Goal: Task Accomplishment & Management: Manage account settings

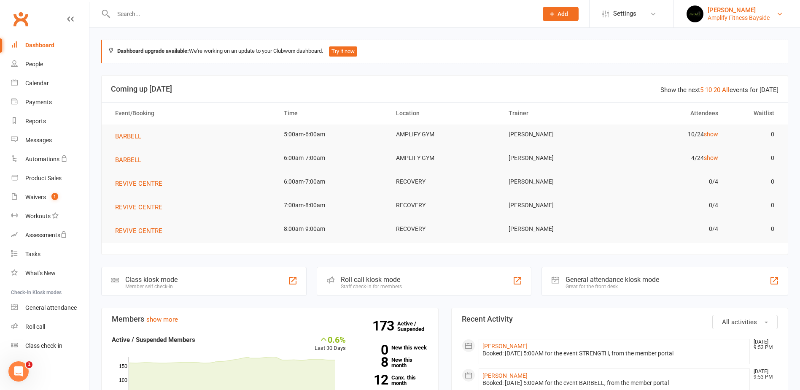
click at [779, 9] on link "[PERSON_NAME] Amplify Fitness Bayside" at bounding box center [737, 13] width 101 height 17
click at [779, 9] on link "Rachael Weir Amplify Fitness Bayside" at bounding box center [737, 13] width 101 height 17
click at [48, 345] on div "Class check-in" at bounding box center [43, 345] width 37 height 7
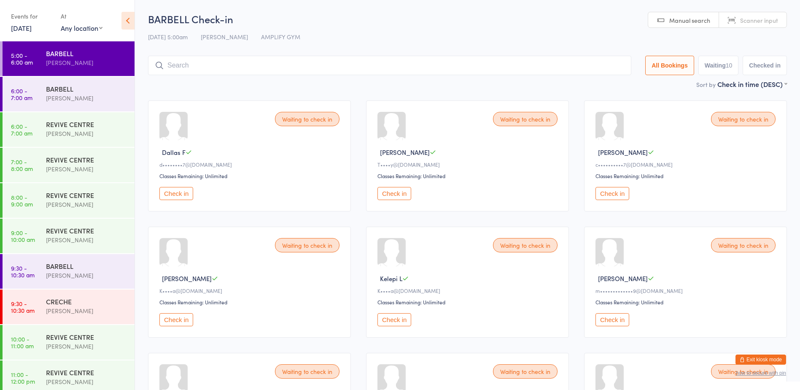
click at [245, 62] on input "search" at bounding box center [389, 65] width 483 height 19
click at [89, 129] on div "[PERSON_NAME]" at bounding box center [86, 134] width 81 height 10
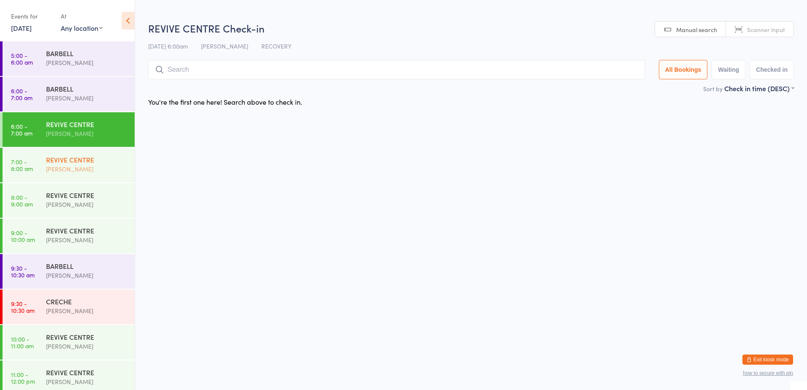
click at [83, 165] on div "[PERSON_NAME]" at bounding box center [86, 169] width 81 height 10
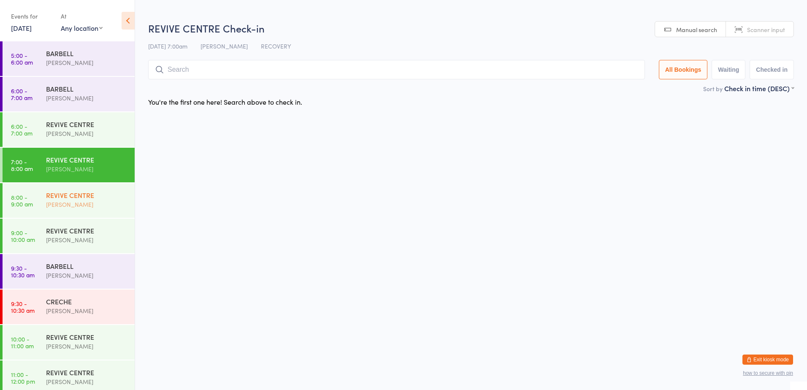
click at [77, 198] on div "REVIVE CENTRE" at bounding box center [86, 194] width 81 height 9
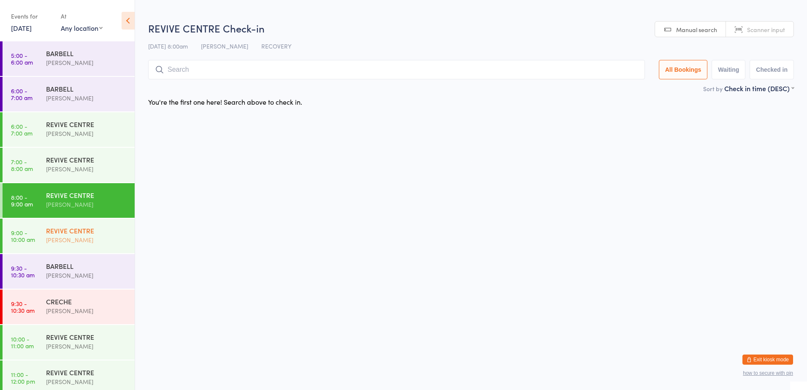
click at [73, 229] on div "REVIVE CENTRE" at bounding box center [86, 230] width 81 height 9
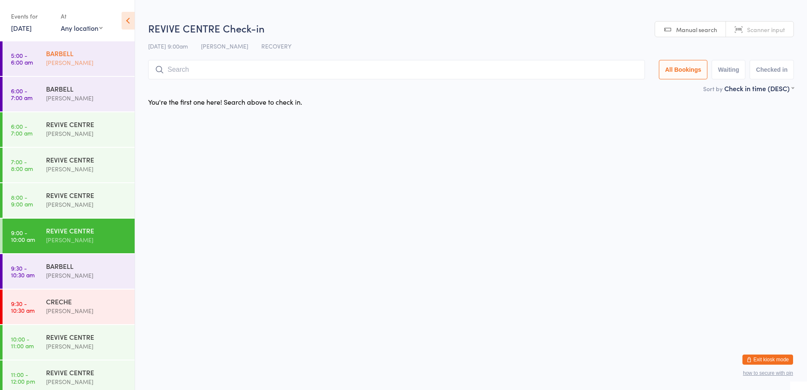
click at [89, 51] on div "BARBELL" at bounding box center [86, 53] width 81 height 9
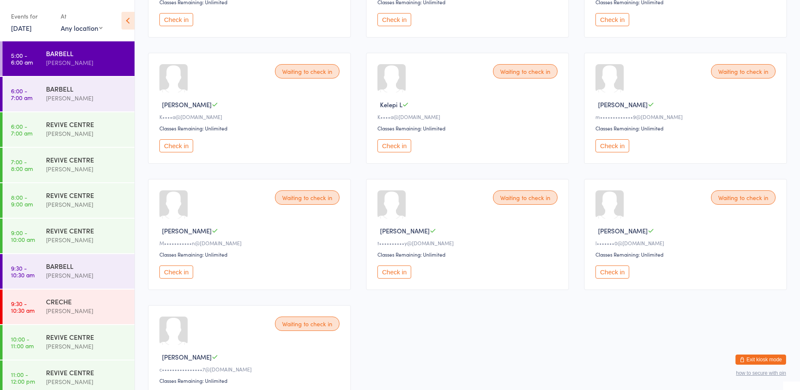
scroll to position [132, 0]
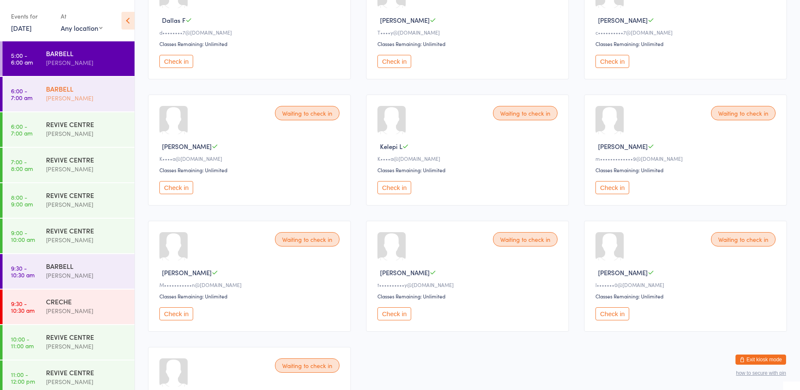
click at [70, 99] on div "[PERSON_NAME]" at bounding box center [86, 98] width 81 height 10
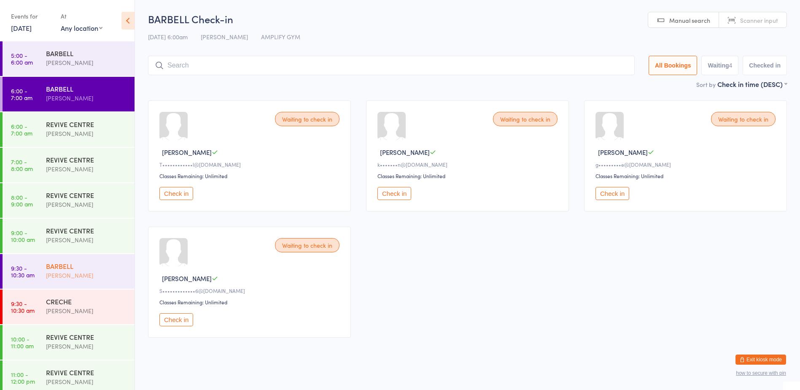
click at [58, 277] on div "[PERSON_NAME]" at bounding box center [86, 275] width 81 height 10
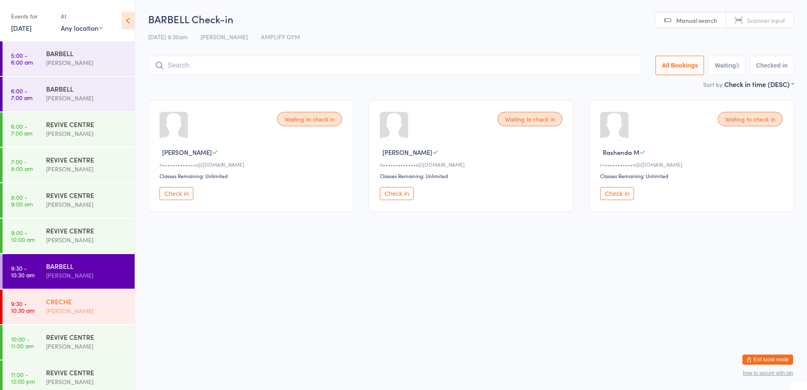
click at [69, 312] on div "Kristy Cannavo" at bounding box center [86, 311] width 81 height 10
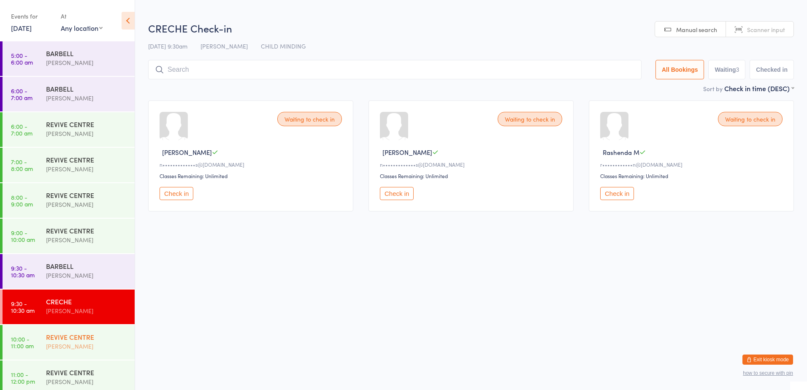
click at [60, 343] on div "[PERSON_NAME]" at bounding box center [86, 346] width 81 height 10
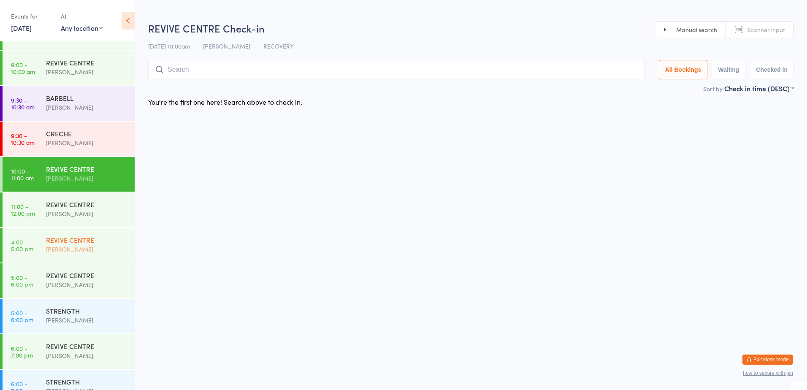
scroll to position [169, 0]
click at [80, 319] on div "[PERSON_NAME]" at bounding box center [86, 319] width 81 height 10
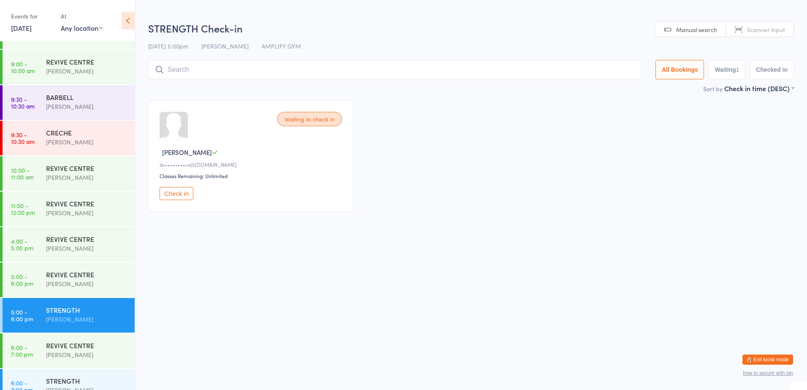
scroll to position [183, 0]
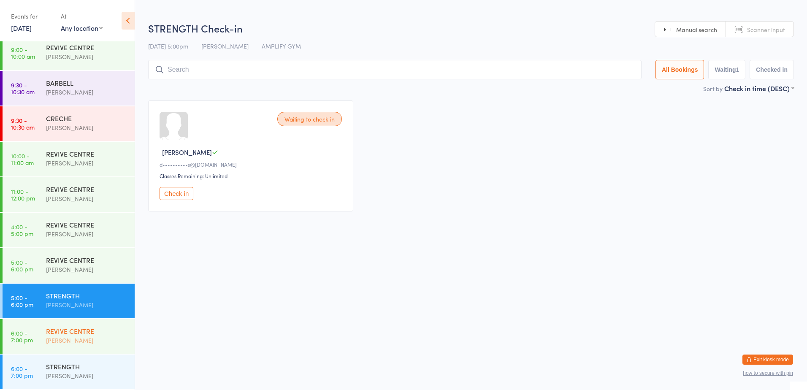
click at [78, 331] on div "REVIVE CENTRE" at bounding box center [86, 330] width 81 height 9
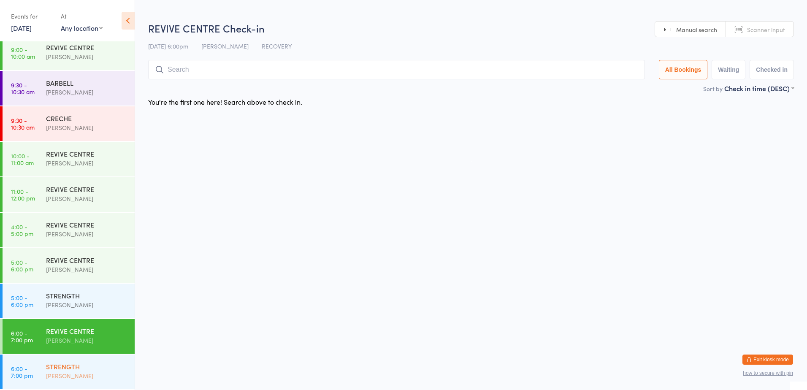
click at [61, 370] on div "STRENGTH" at bounding box center [86, 366] width 81 height 9
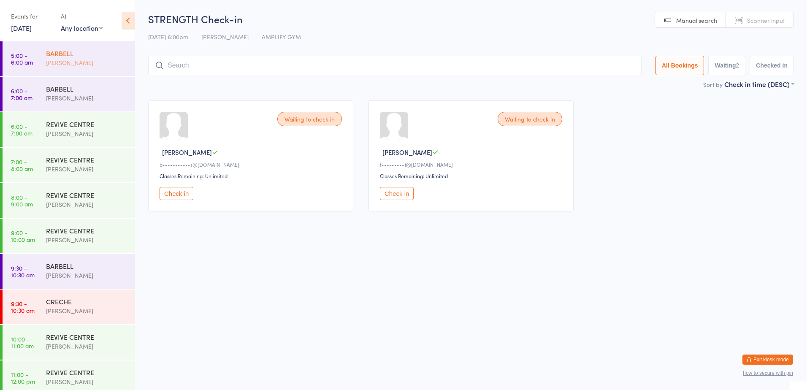
click at [62, 55] on div "BARBELL" at bounding box center [86, 53] width 81 height 9
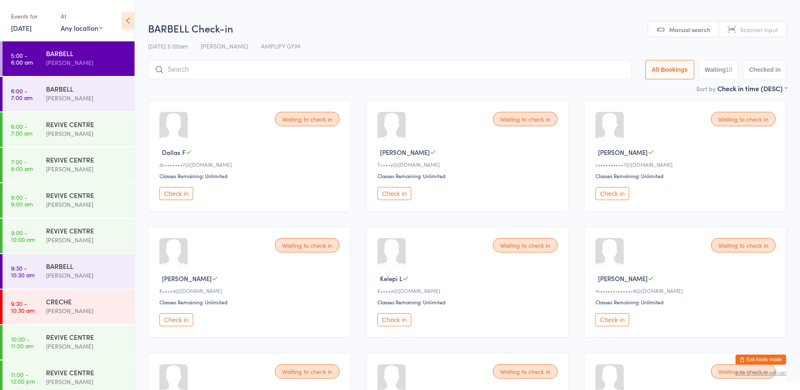
click at [173, 70] on input "search" at bounding box center [389, 69] width 483 height 19
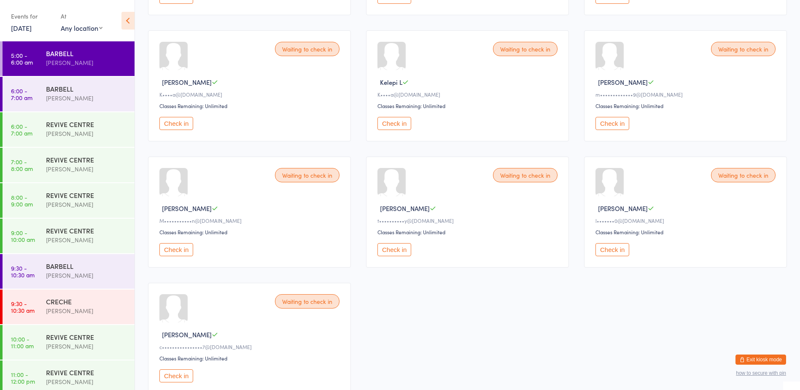
scroll to position [211, 0]
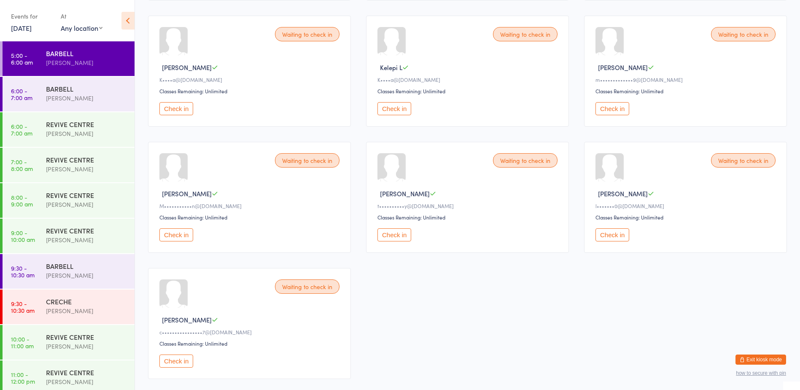
type input "158615861559"
click at [178, 232] on button "Check in" at bounding box center [176, 234] width 34 height 13
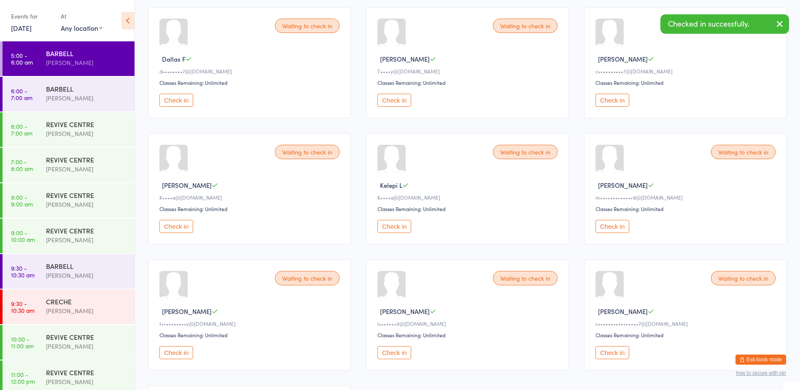
scroll to position [84, 0]
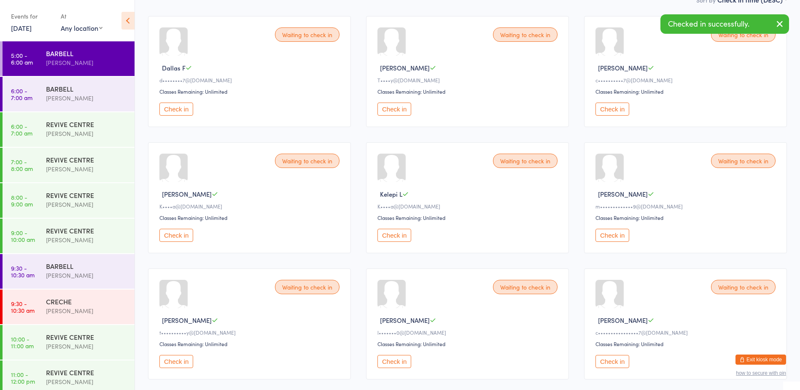
click at [178, 110] on button "Check in" at bounding box center [176, 109] width 34 height 13
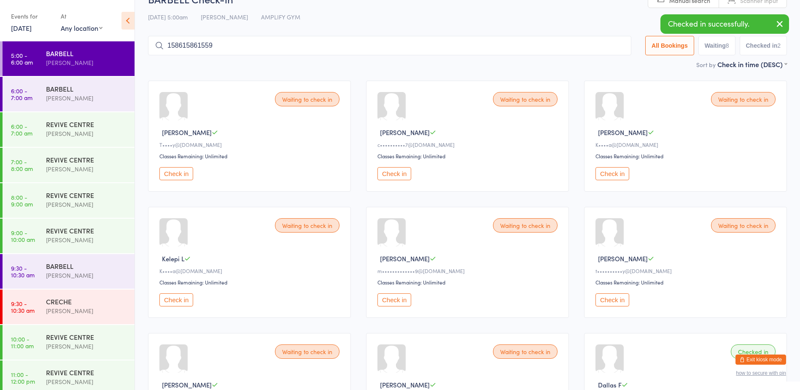
scroll to position [0, 0]
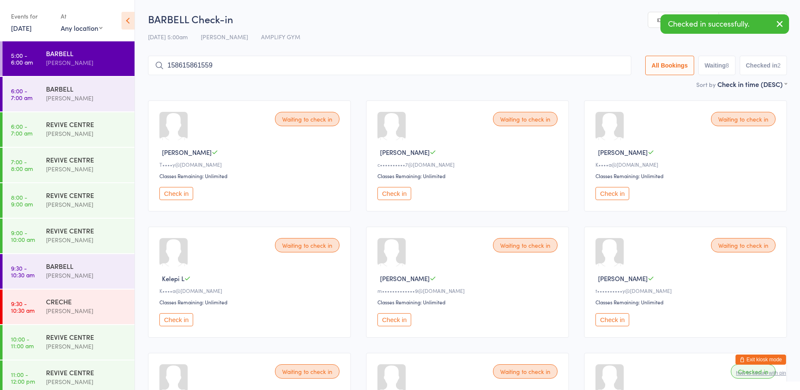
click at [243, 60] on input "158615861559" at bounding box center [389, 65] width 483 height 19
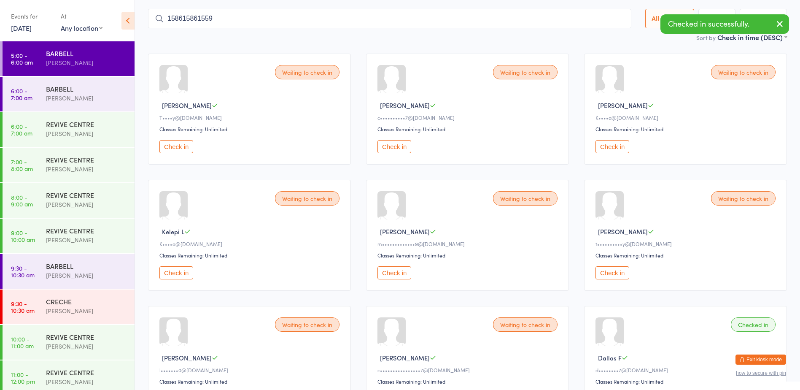
scroll to position [56, 0]
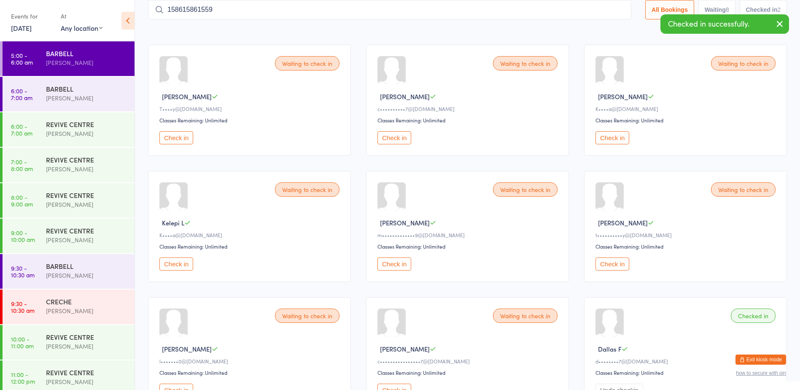
click at [618, 11] on input "158615861559" at bounding box center [389, 9] width 483 height 19
click at [616, 9] on input "158615861559" at bounding box center [389, 9] width 483 height 19
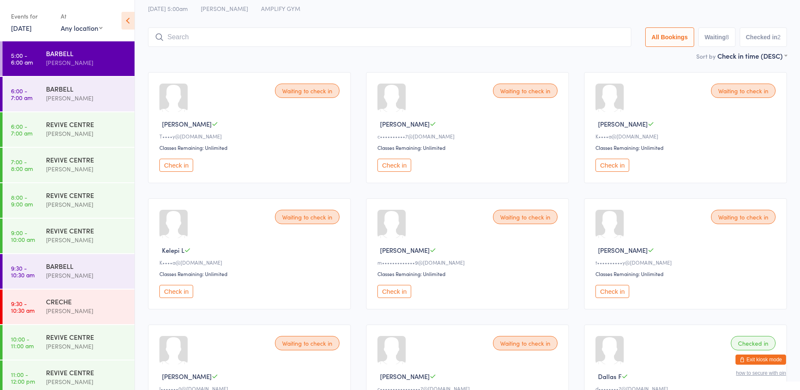
scroll to position [0, 0]
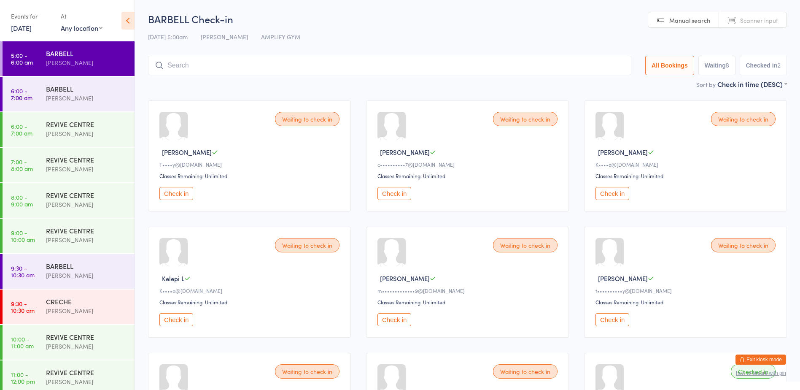
click at [179, 65] on input "search" at bounding box center [389, 65] width 483 height 19
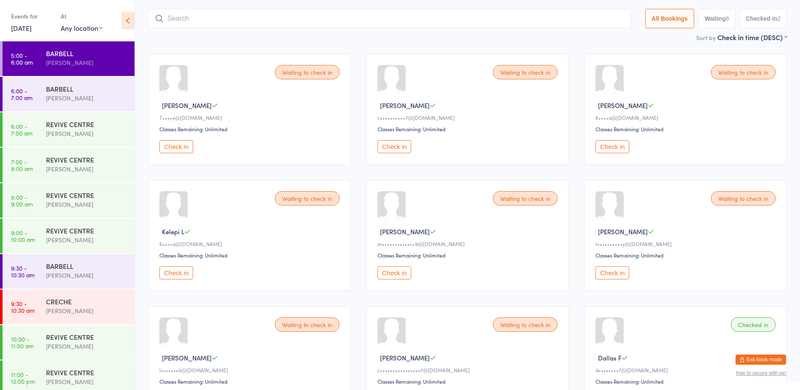
scroll to position [56, 0]
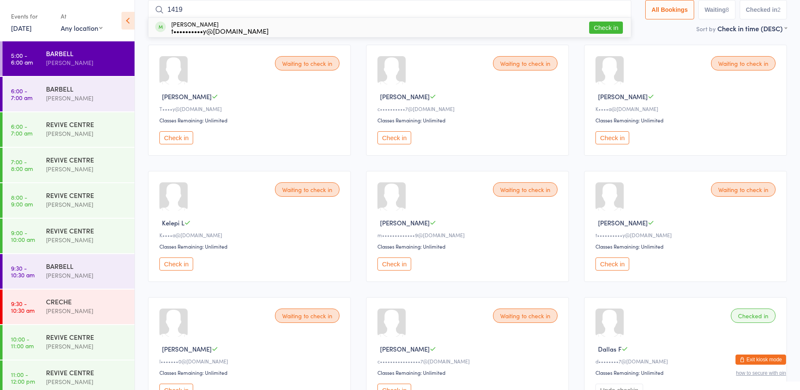
type input "1419"
click at [600, 27] on button "Check in" at bounding box center [606, 28] width 34 height 12
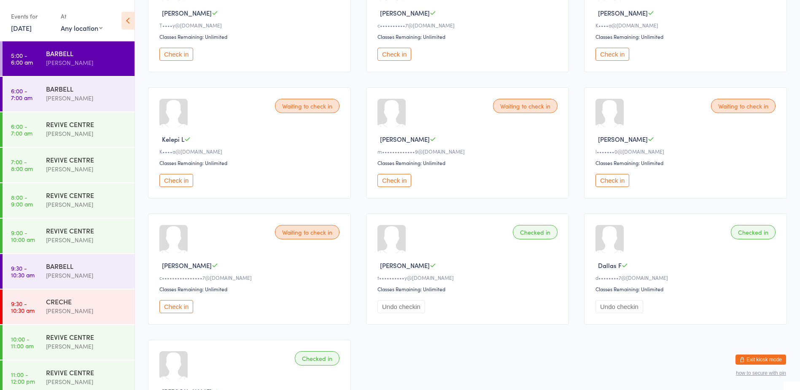
scroll to position [140, 0]
click at [182, 313] on div "Waiting to check in Charlotte S c••••••••••••••••7@hotmail.com Classes Remainin…" at bounding box center [249, 268] width 203 height 111
click at [189, 305] on button "Check in" at bounding box center [176, 305] width 34 height 13
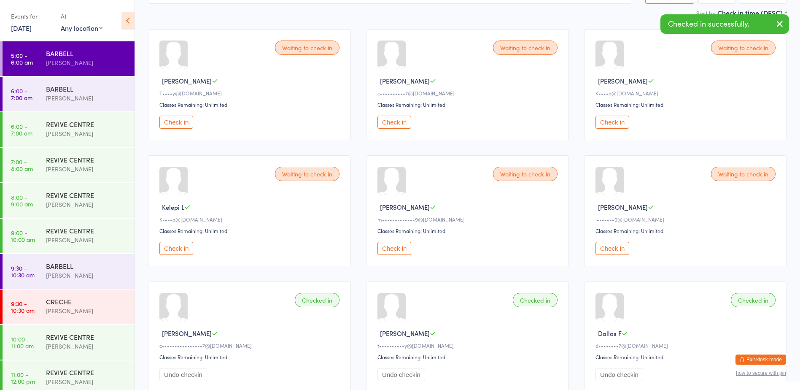
scroll to position [0, 0]
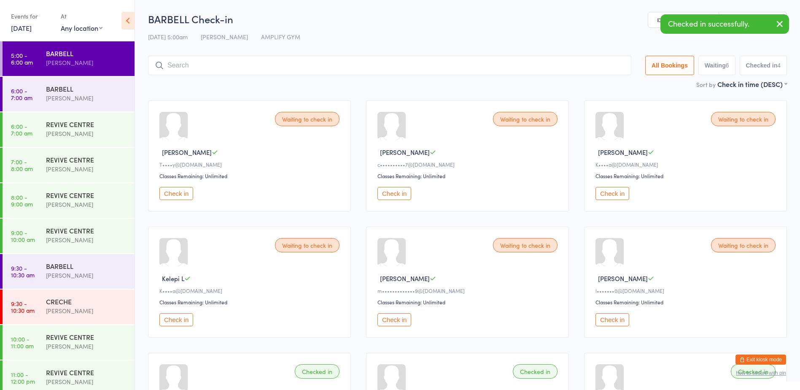
click at [196, 70] on input "search" at bounding box center [389, 65] width 483 height 19
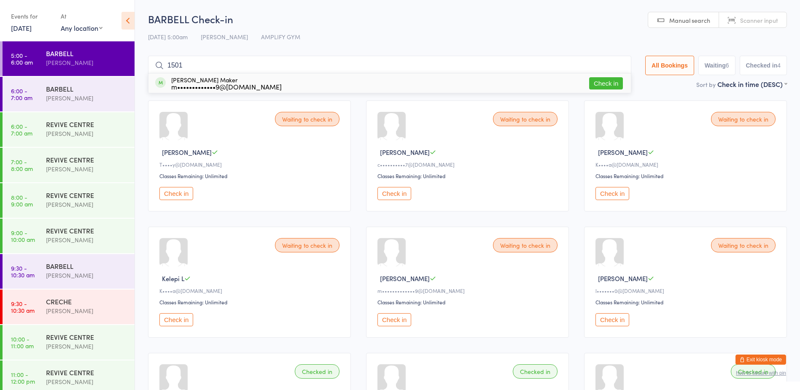
type input "1501"
click at [607, 84] on button "Check in" at bounding box center [606, 83] width 34 height 12
type input "1468"
click at [612, 85] on button "Check in" at bounding box center [606, 83] width 34 height 12
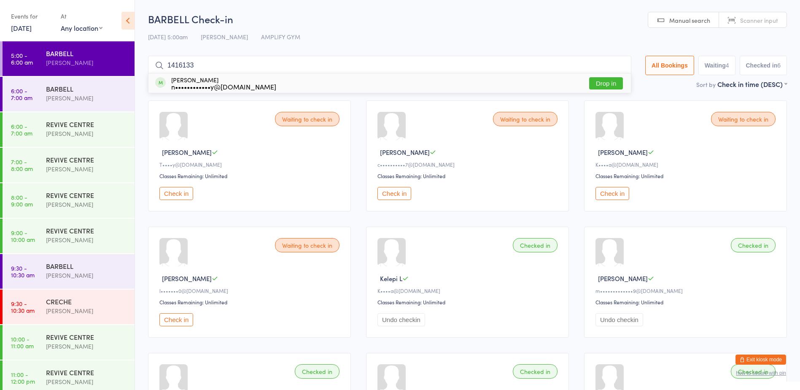
type input "14161338"
click at [616, 64] on input "14161338" at bounding box center [389, 65] width 483 height 19
type input "1540"
click at [607, 78] on button "Check in" at bounding box center [606, 83] width 34 height 12
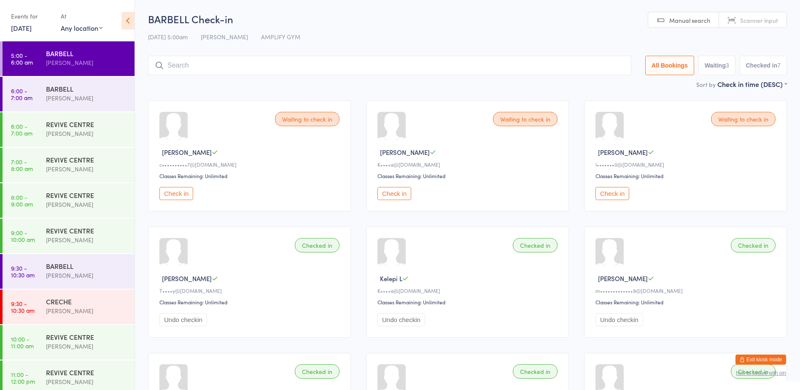
click at [395, 198] on button "Check in" at bounding box center [395, 193] width 34 height 13
click at [772, 359] on button "Exit kiosk mode" at bounding box center [761, 359] width 51 height 10
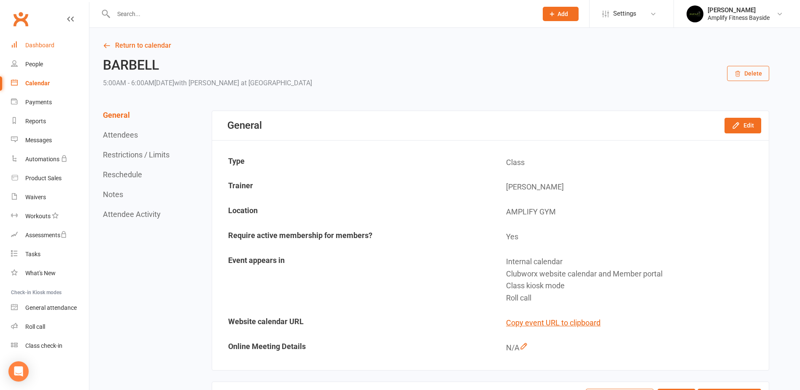
click at [32, 44] on div "Dashboard" at bounding box center [39, 45] width 29 height 7
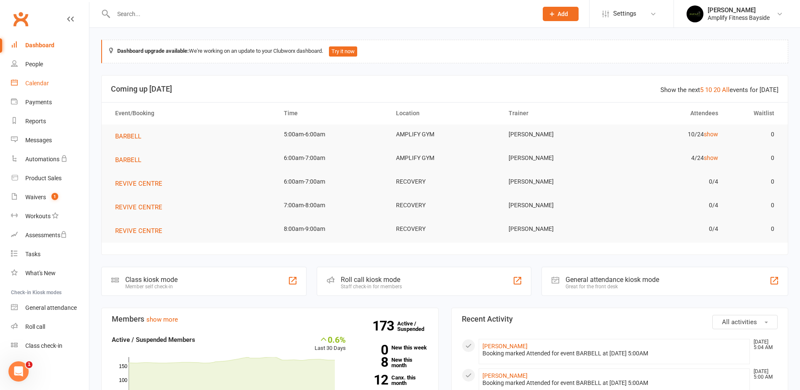
click at [31, 84] on div "Calendar" at bounding box center [37, 83] width 24 height 7
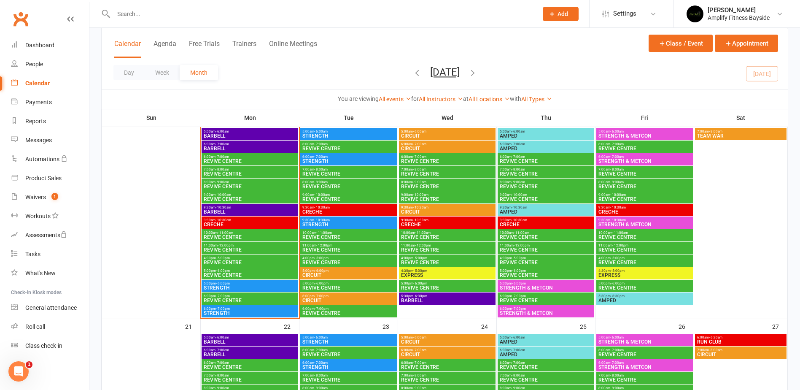
scroll to position [464, 0]
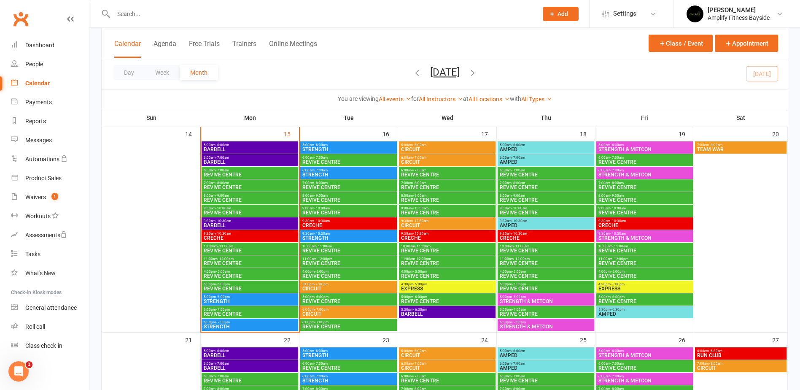
click at [717, 147] on span "TEAM WAR" at bounding box center [741, 149] width 88 height 5
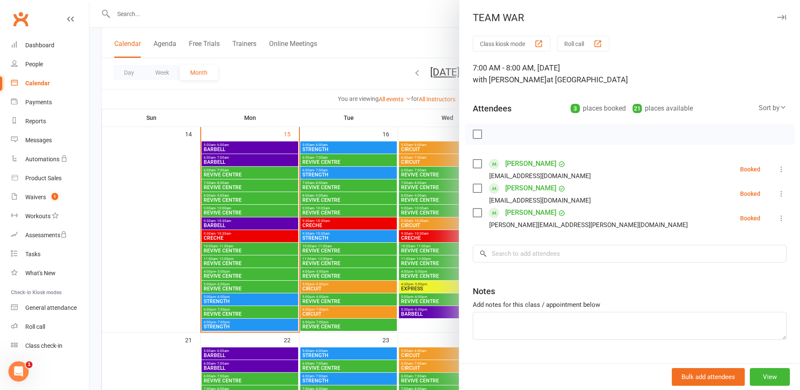
click at [354, 32] on div at bounding box center [444, 195] width 711 height 390
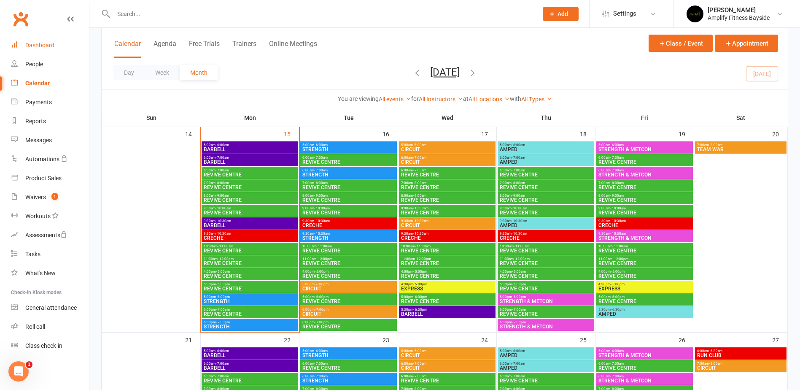
click at [51, 38] on link "Dashboard" at bounding box center [50, 45] width 78 height 19
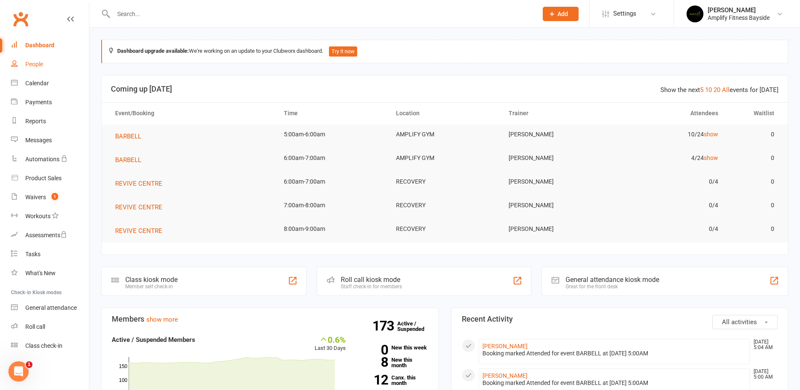
click at [42, 68] on link "People" at bounding box center [50, 64] width 78 height 19
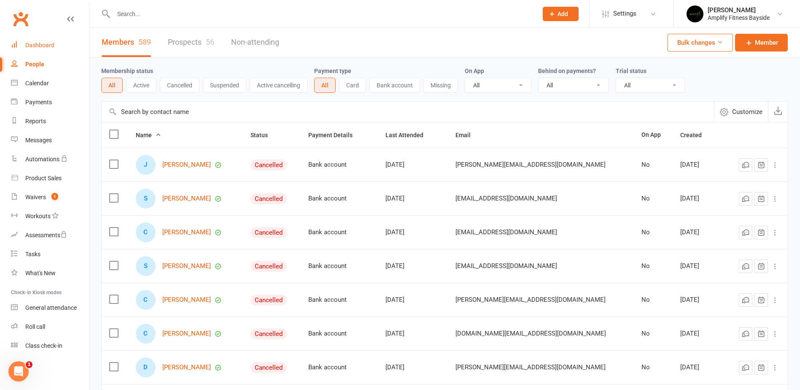
click at [54, 47] on div "Dashboard" at bounding box center [39, 45] width 29 height 7
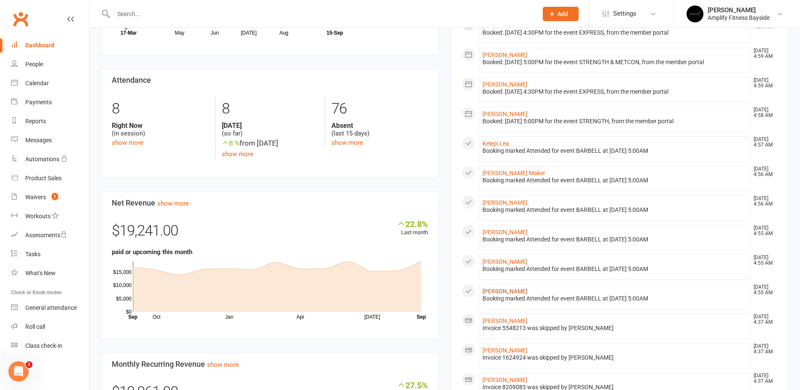
scroll to position [603, 0]
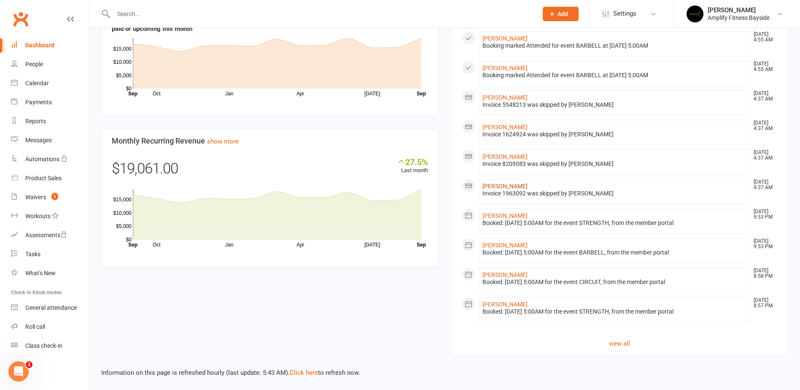
click at [499, 186] on link "Rashenda Mundraby" at bounding box center [505, 186] width 45 height 7
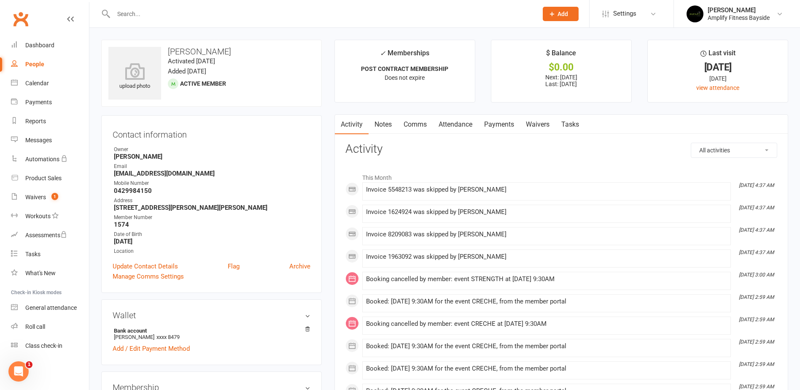
click at [501, 128] on link "Payments" at bounding box center [499, 124] width 42 height 19
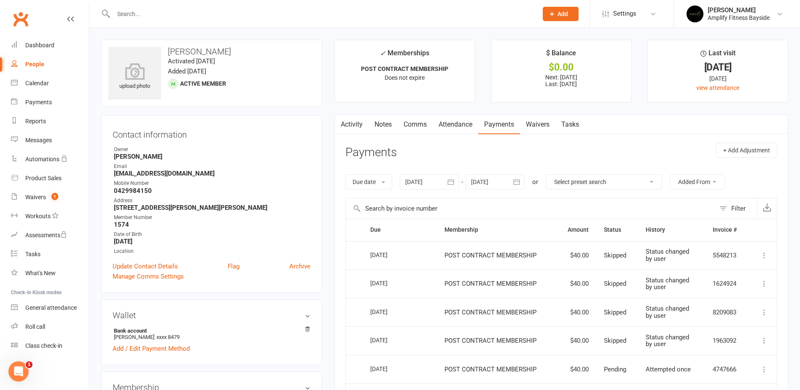
click at [521, 182] on icon "button" at bounding box center [517, 182] width 8 height 8
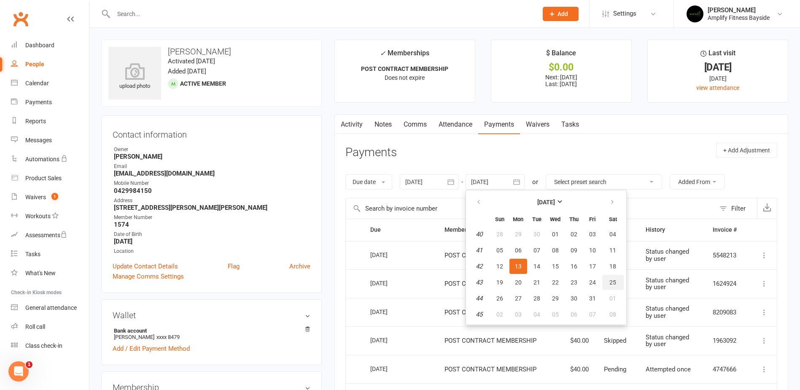
click at [618, 285] on button "25" at bounding box center [613, 282] width 22 height 15
type input "25 Oct 2025"
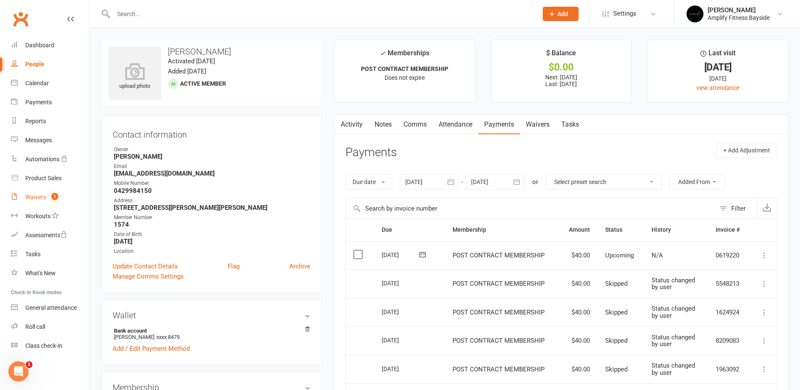
click at [44, 192] on link "Waivers 1" at bounding box center [50, 197] width 78 height 19
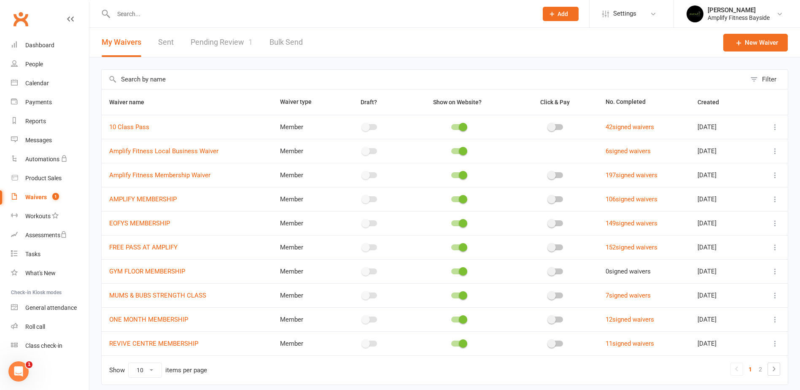
click at [231, 41] on link "Pending Review 1" at bounding box center [222, 42] width 62 height 29
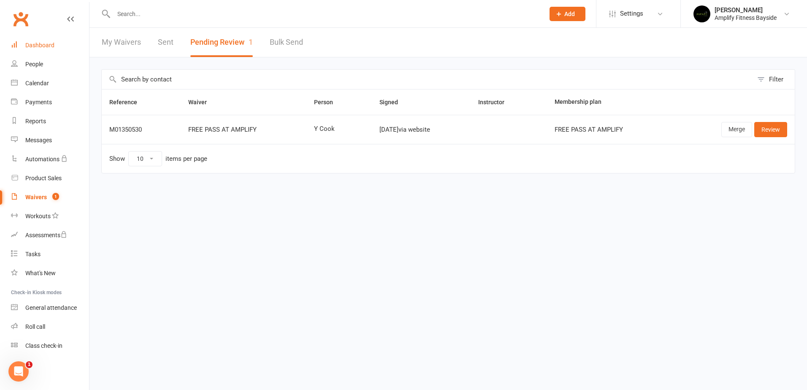
click at [46, 40] on link "Dashboard" at bounding box center [50, 45] width 78 height 19
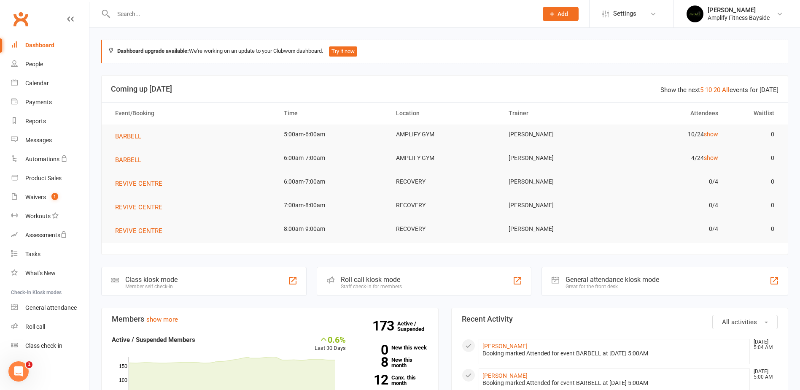
click at [127, 276] on div "Class kiosk mode" at bounding box center [151, 279] width 52 height 8
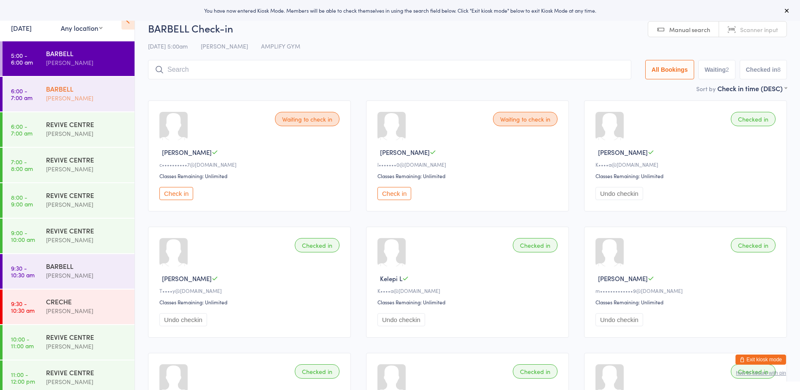
click at [92, 88] on div "BARBELL" at bounding box center [86, 88] width 81 height 9
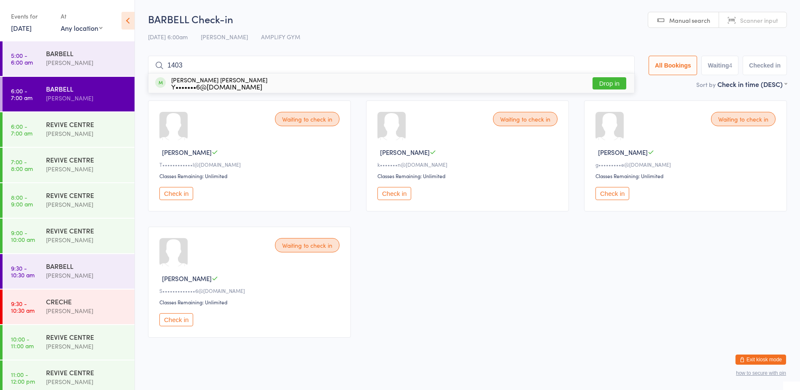
type input "1403"
click at [618, 86] on button "Drop in" at bounding box center [610, 83] width 34 height 12
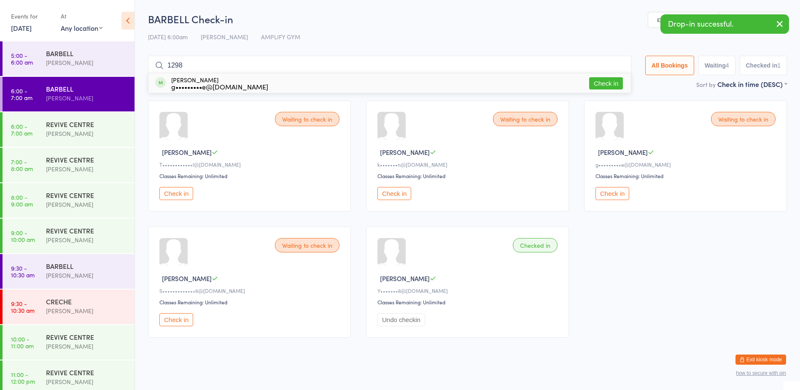
type input "1298"
click at [599, 87] on button "Check in" at bounding box center [606, 83] width 34 height 12
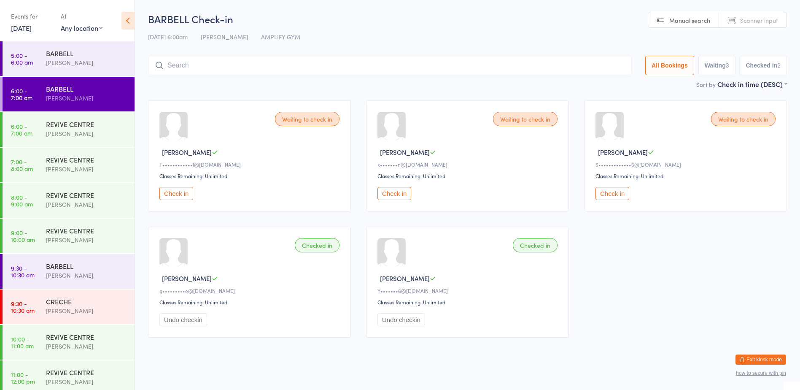
click at [90, 104] on div "BARBELL Rachael Weir" at bounding box center [90, 93] width 89 height 33
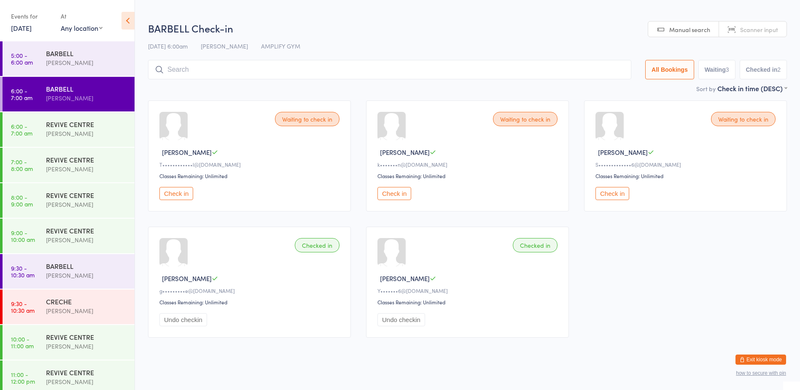
click at [318, 67] on input "search" at bounding box center [389, 69] width 483 height 19
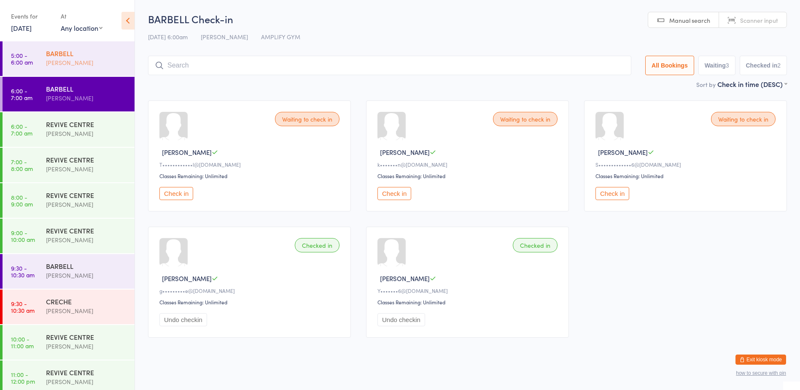
click at [51, 49] on div "BARBELL" at bounding box center [86, 53] width 81 height 9
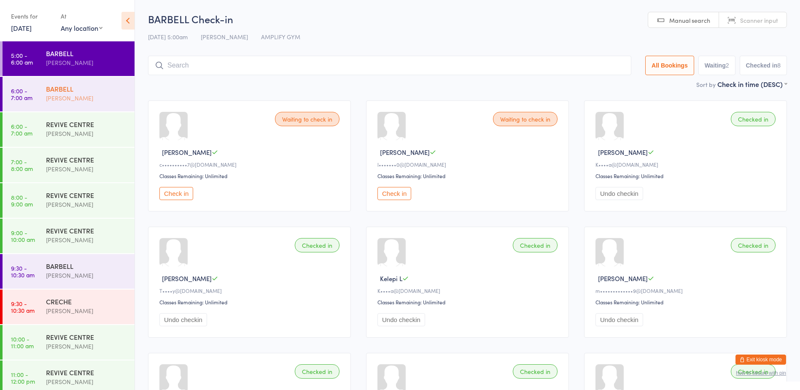
click at [64, 89] on div "BARBELL" at bounding box center [86, 88] width 81 height 9
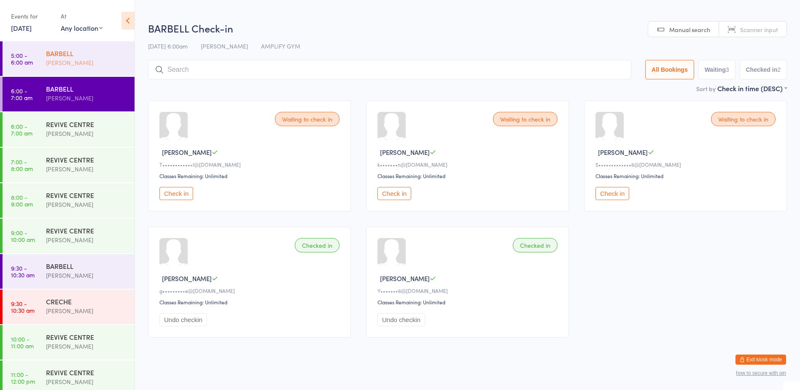
click at [108, 66] on div "[PERSON_NAME]" at bounding box center [86, 63] width 81 height 10
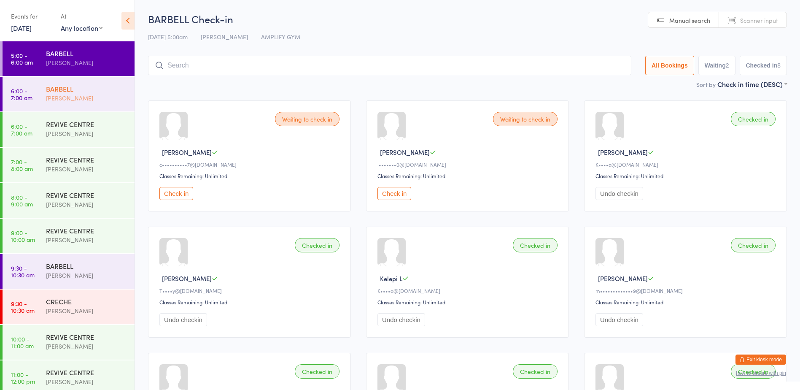
click at [51, 91] on div "BARBELL" at bounding box center [86, 88] width 81 height 9
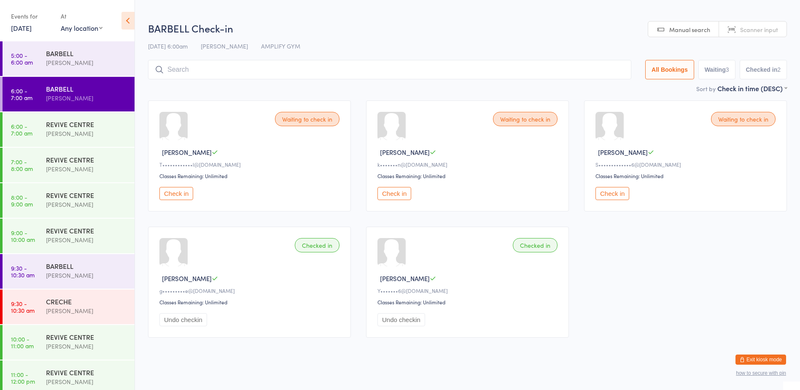
click at [200, 72] on input "search" at bounding box center [389, 69] width 483 height 19
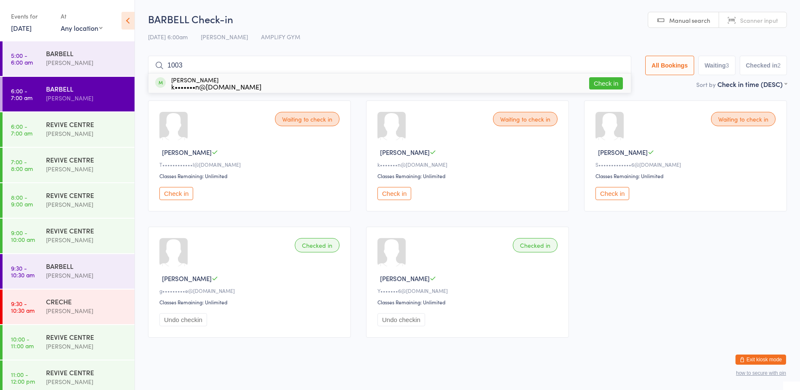
type input "1003"
click at [605, 82] on button "Check in" at bounding box center [606, 83] width 34 height 12
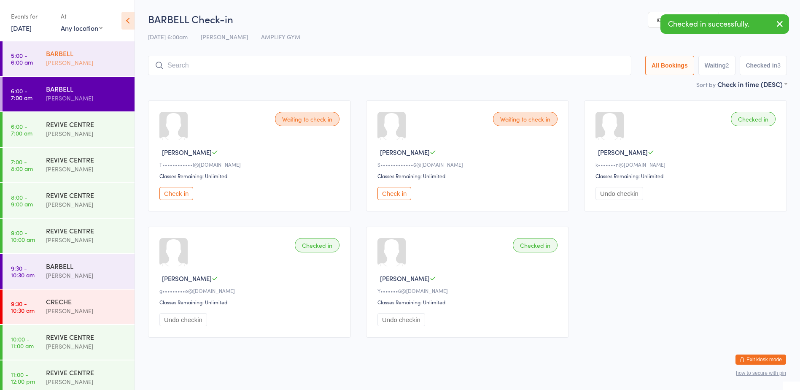
click at [69, 67] on div "[PERSON_NAME]" at bounding box center [86, 63] width 81 height 10
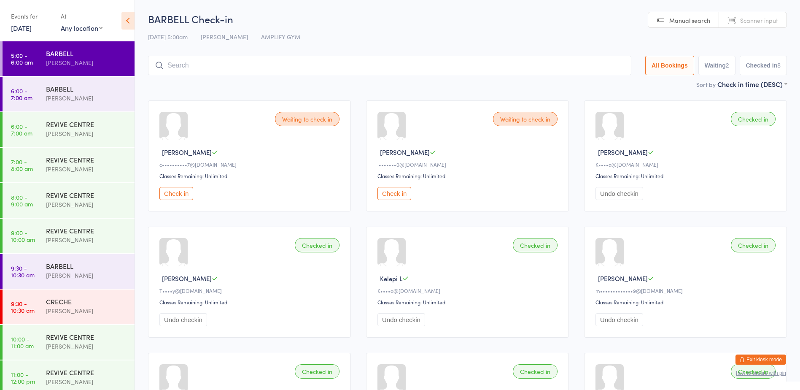
click at [258, 68] on input "search" at bounding box center [389, 65] width 483 height 19
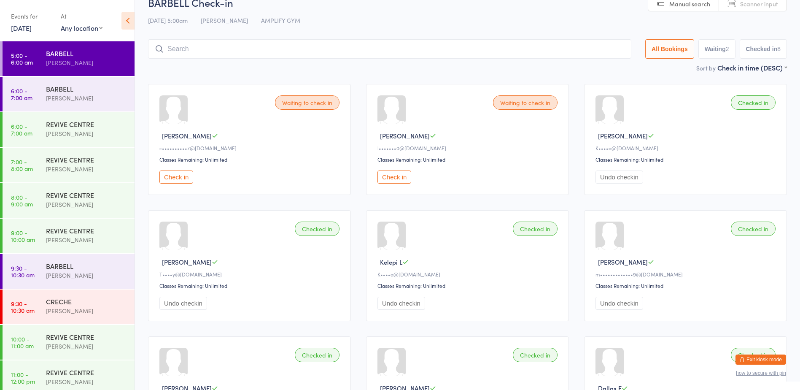
scroll to position [56, 0]
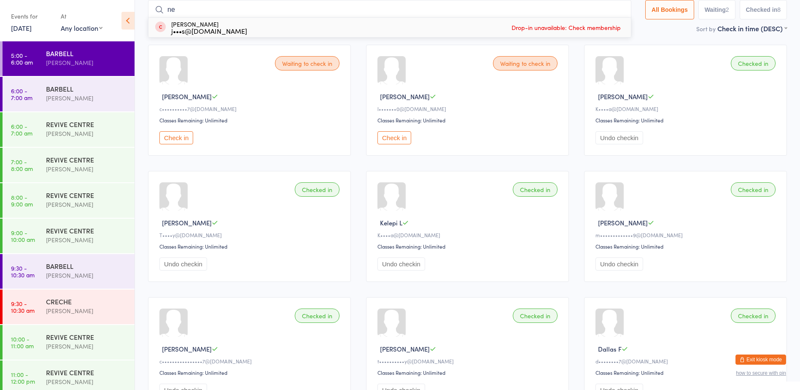
type input "n"
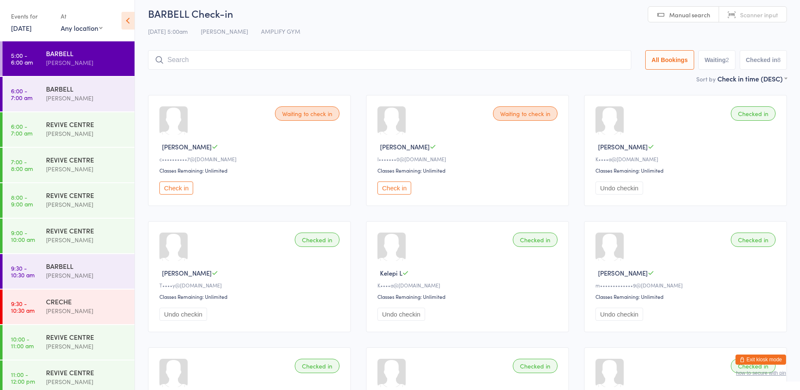
scroll to position [0, 0]
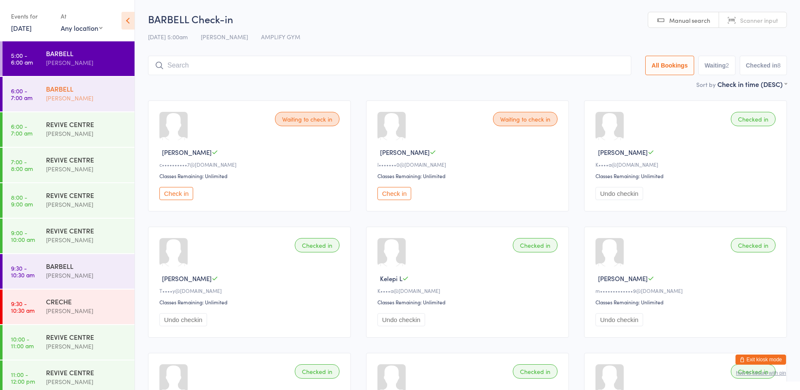
click at [30, 92] on time "6:00 - 7:00 am" at bounding box center [22, 93] width 22 height 13
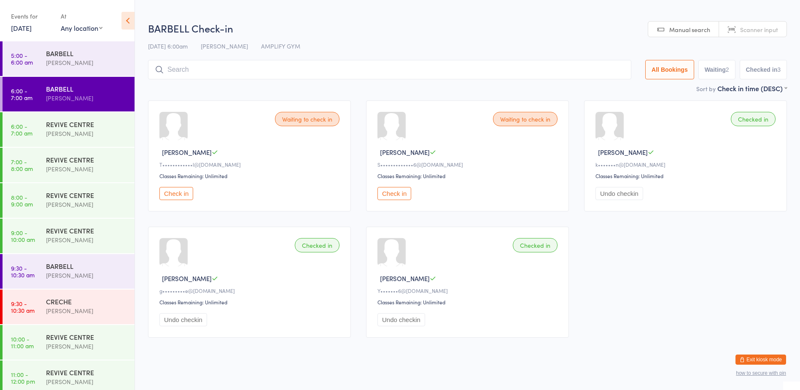
click at [211, 70] on input "search" at bounding box center [389, 69] width 483 height 19
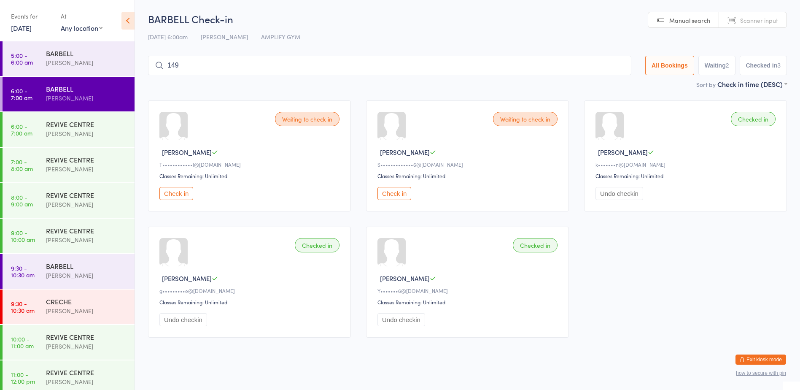
type input "1490"
type input "1500"
click at [742, 356] on button "Exit kiosk mode" at bounding box center [761, 359] width 51 height 10
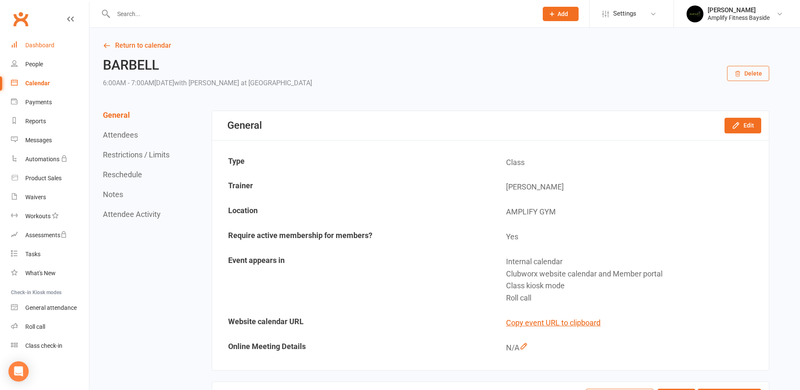
click at [54, 45] on div "Dashboard" at bounding box center [39, 45] width 29 height 7
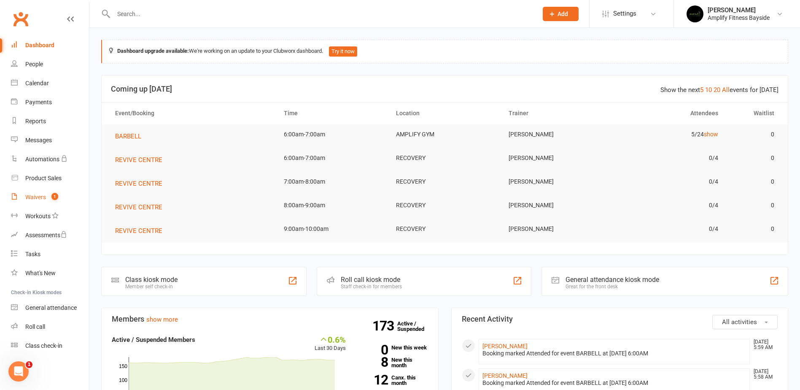
click at [47, 200] on link "Waivers 1" at bounding box center [50, 197] width 78 height 19
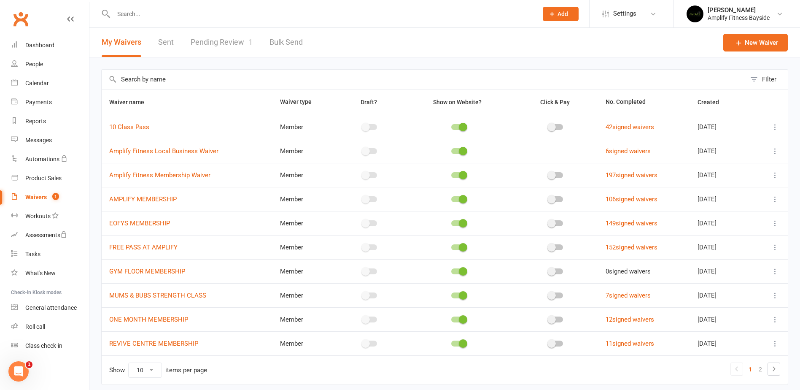
click at [219, 39] on link "Pending Review 1" at bounding box center [222, 42] width 62 height 29
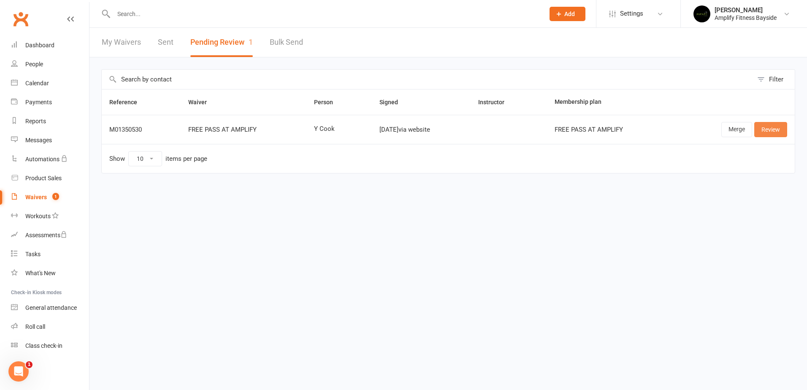
click at [774, 132] on link "Review" at bounding box center [770, 129] width 33 height 15
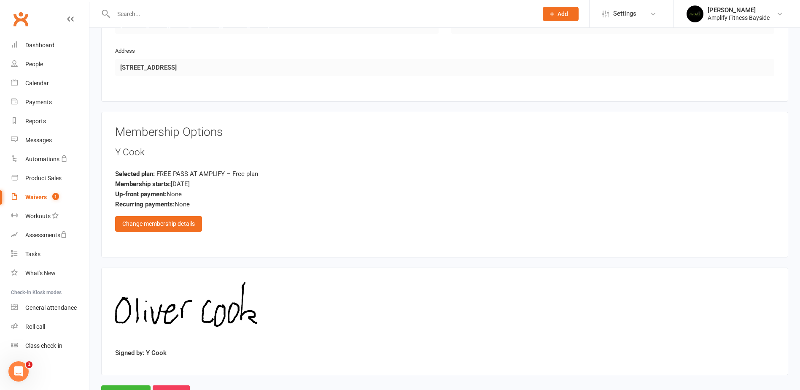
scroll to position [506, 0]
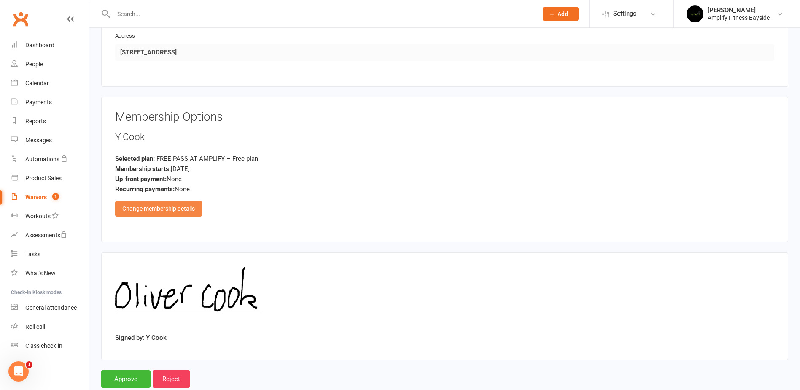
click at [175, 201] on div "Change membership details" at bounding box center [158, 208] width 87 height 15
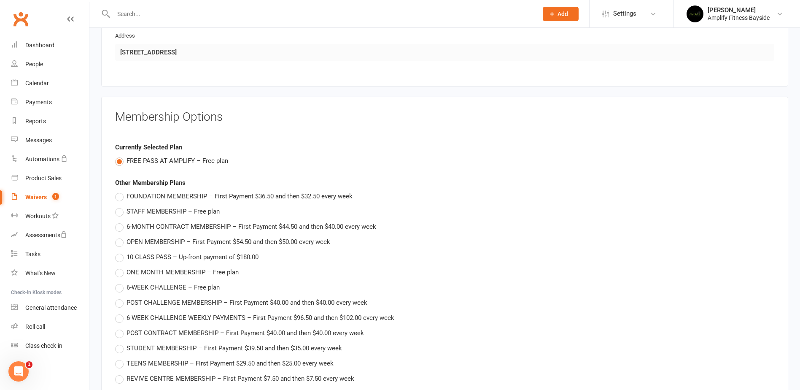
click at [370, 142] on div "Currently Selected Plan" at bounding box center [444, 147] width 659 height 10
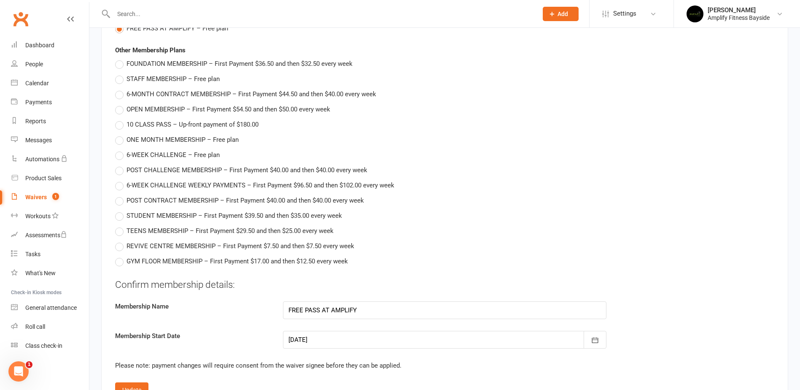
scroll to position [759, 0]
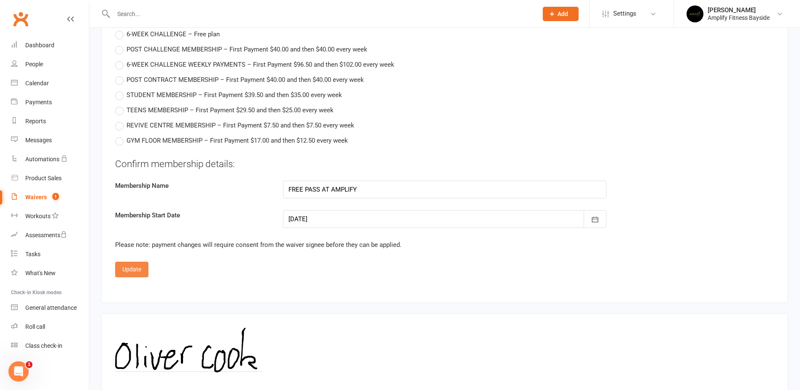
click at [137, 268] on button "Update" at bounding box center [131, 269] width 33 height 15
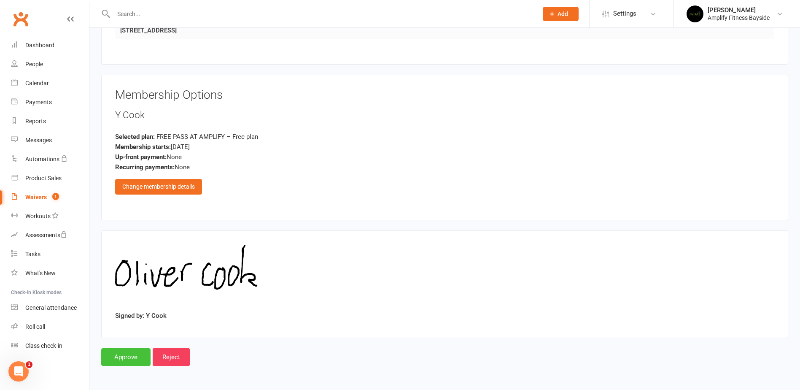
click at [145, 354] on input "Approve" at bounding box center [125, 357] width 49 height 18
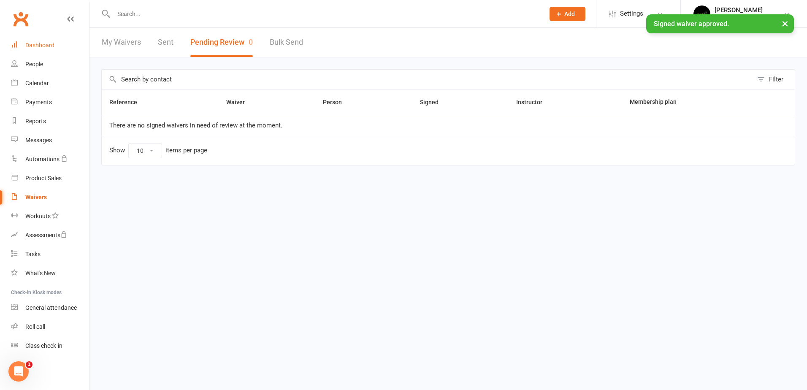
click at [45, 39] on link "Dashboard" at bounding box center [50, 45] width 78 height 19
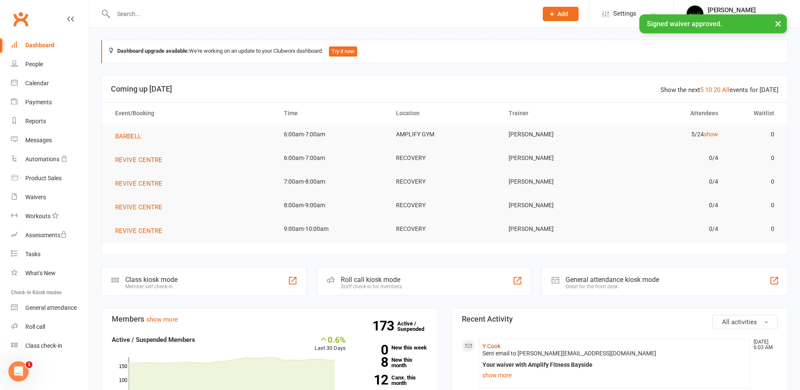
click at [493, 347] on link "Y Cook" at bounding box center [492, 346] width 18 height 7
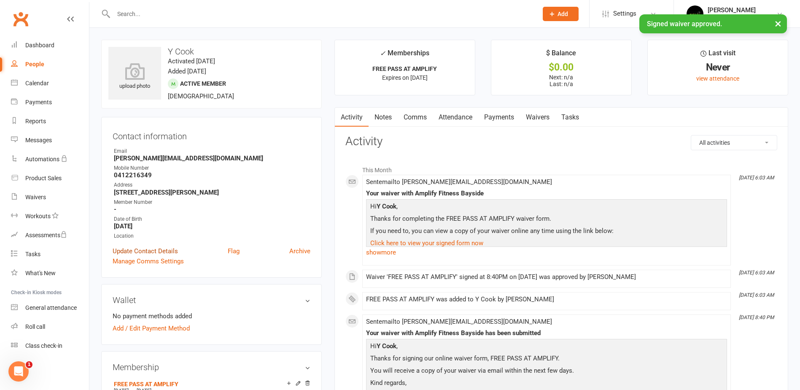
click at [139, 249] on link "Update Contact Details" at bounding box center [145, 251] width 65 height 10
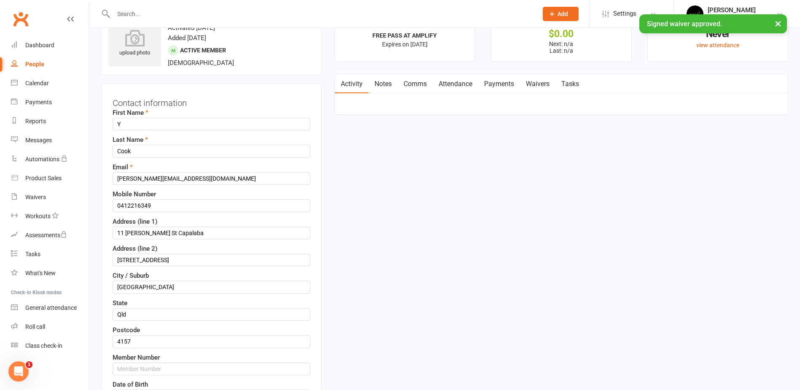
scroll to position [40, 0]
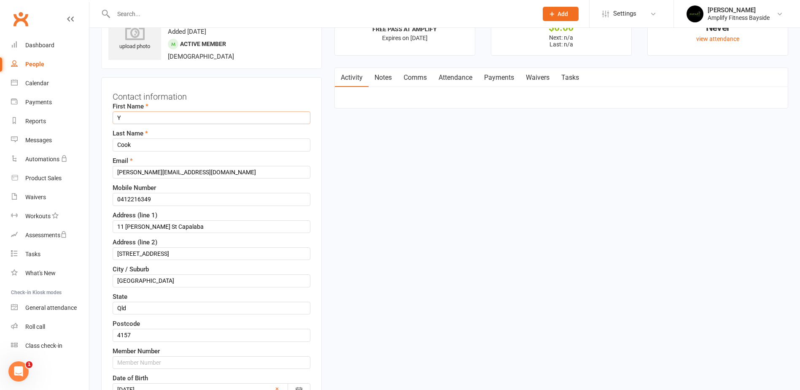
click at [146, 122] on input "Y" at bounding box center [212, 117] width 198 height 13
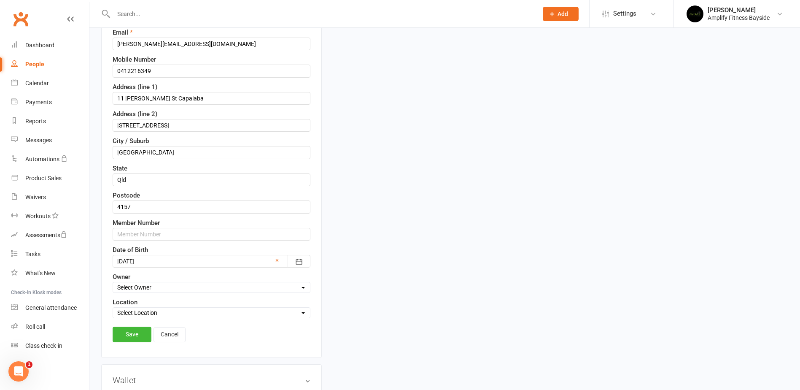
scroll to position [251, 0]
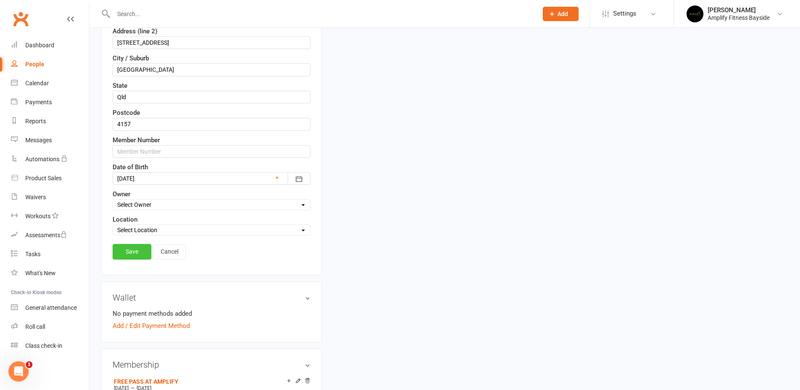
type input "Oliver"
click at [141, 254] on link "Save" at bounding box center [132, 251] width 39 height 15
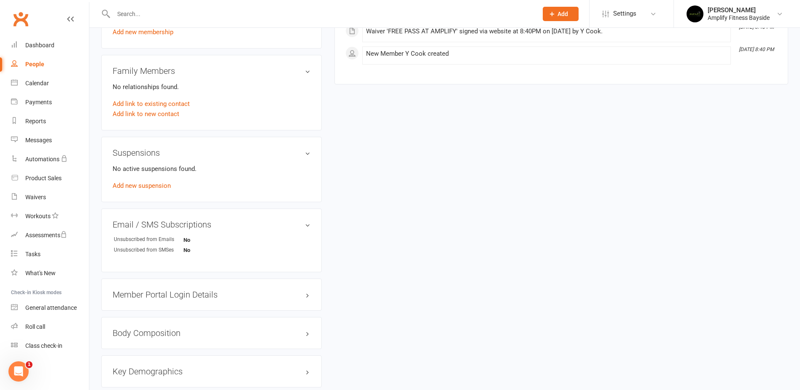
scroll to position [462, 0]
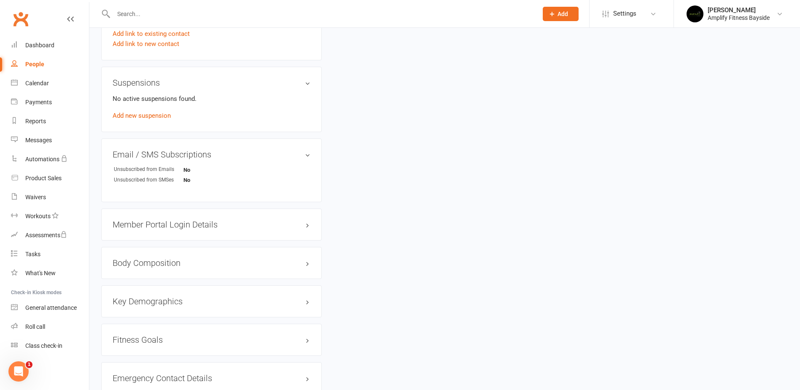
click at [177, 228] on h3 "Member Portal Login Details" at bounding box center [212, 224] width 198 height 9
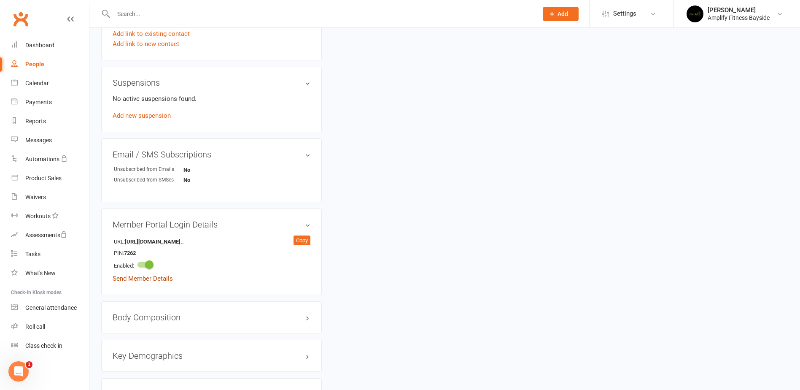
click at [158, 278] on link "Send Member Details" at bounding box center [143, 279] width 60 height 8
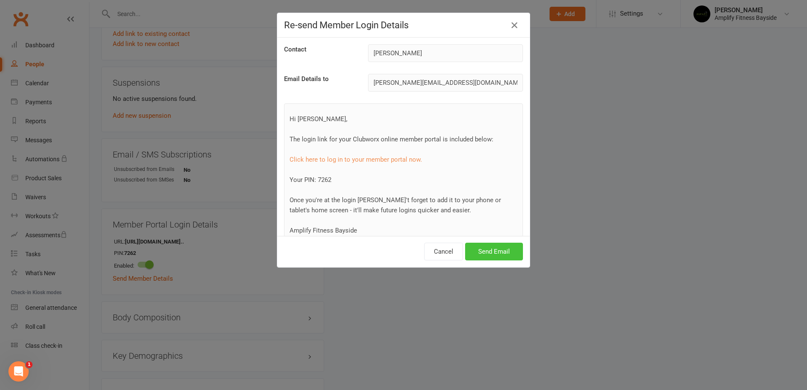
click at [486, 249] on button "Send Email" at bounding box center [494, 252] width 58 height 18
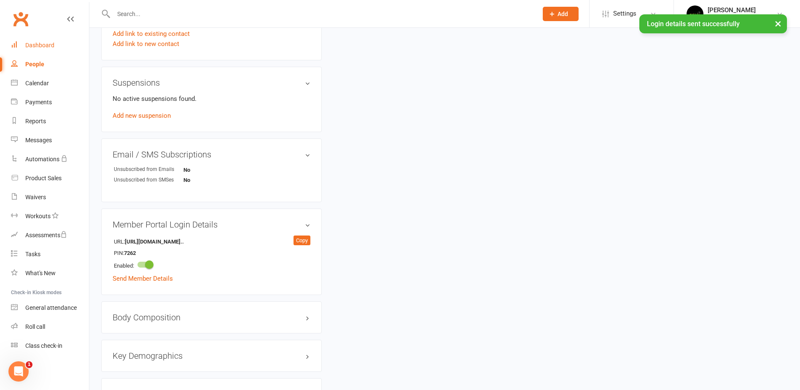
click at [42, 45] on div "Dashboard" at bounding box center [39, 45] width 29 height 7
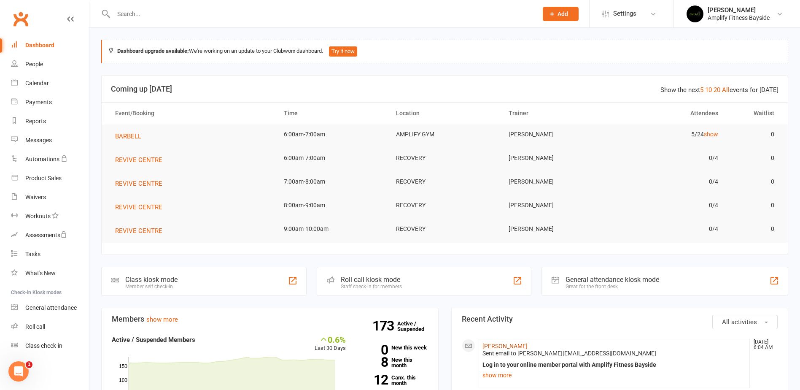
click at [494, 348] on link "Oliver Cook" at bounding box center [505, 346] width 45 height 7
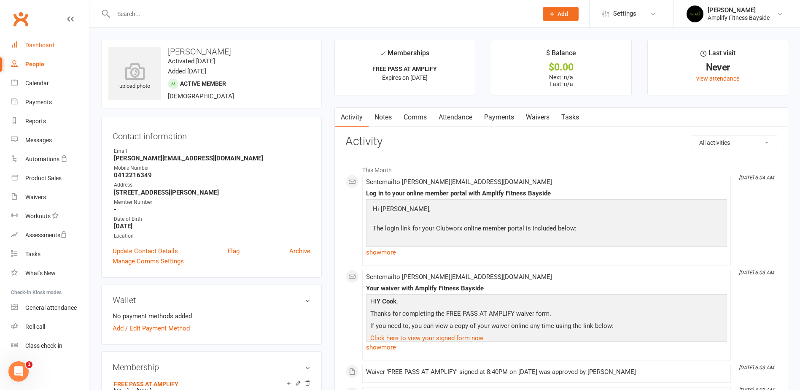
click at [43, 41] on link "Dashboard" at bounding box center [50, 45] width 78 height 19
